Goal: Share content

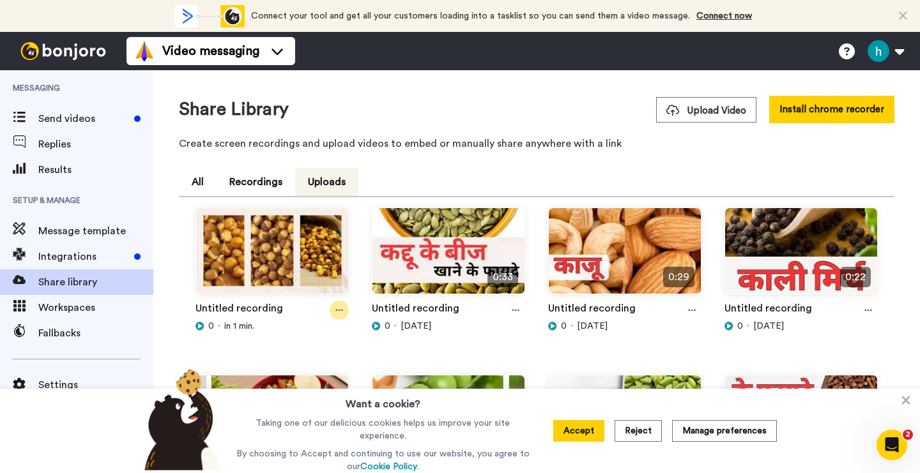
click at [339, 311] on icon at bounding box center [339, 311] width 8 height 2
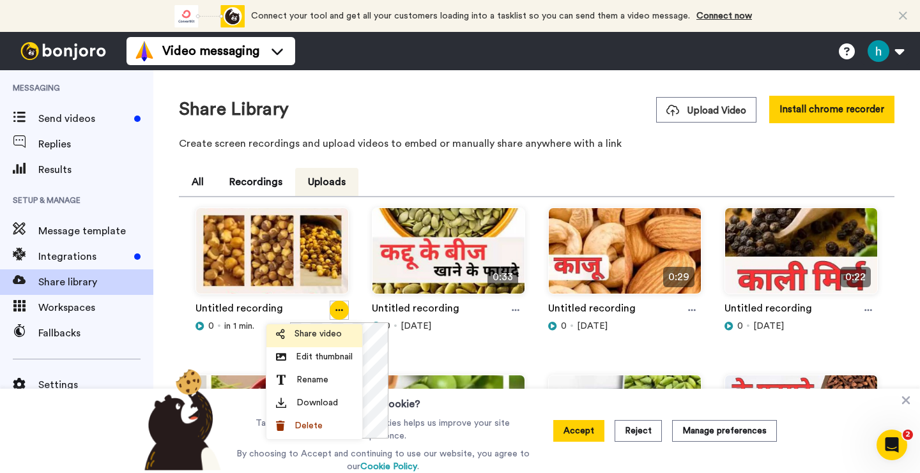
click at [332, 336] on span "Share video" at bounding box center [317, 334] width 47 height 13
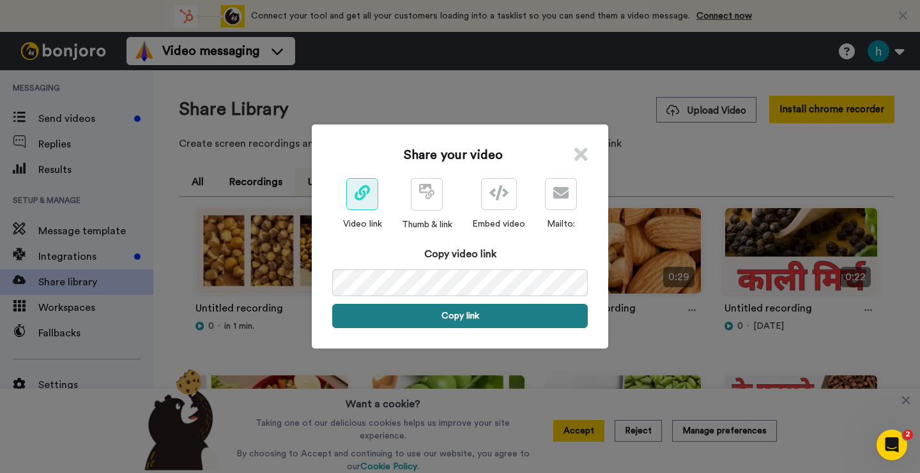
click at [459, 315] on button "Copy link" at bounding box center [460, 316] width 256 height 24
